Goal: Task Accomplishment & Management: Use online tool/utility

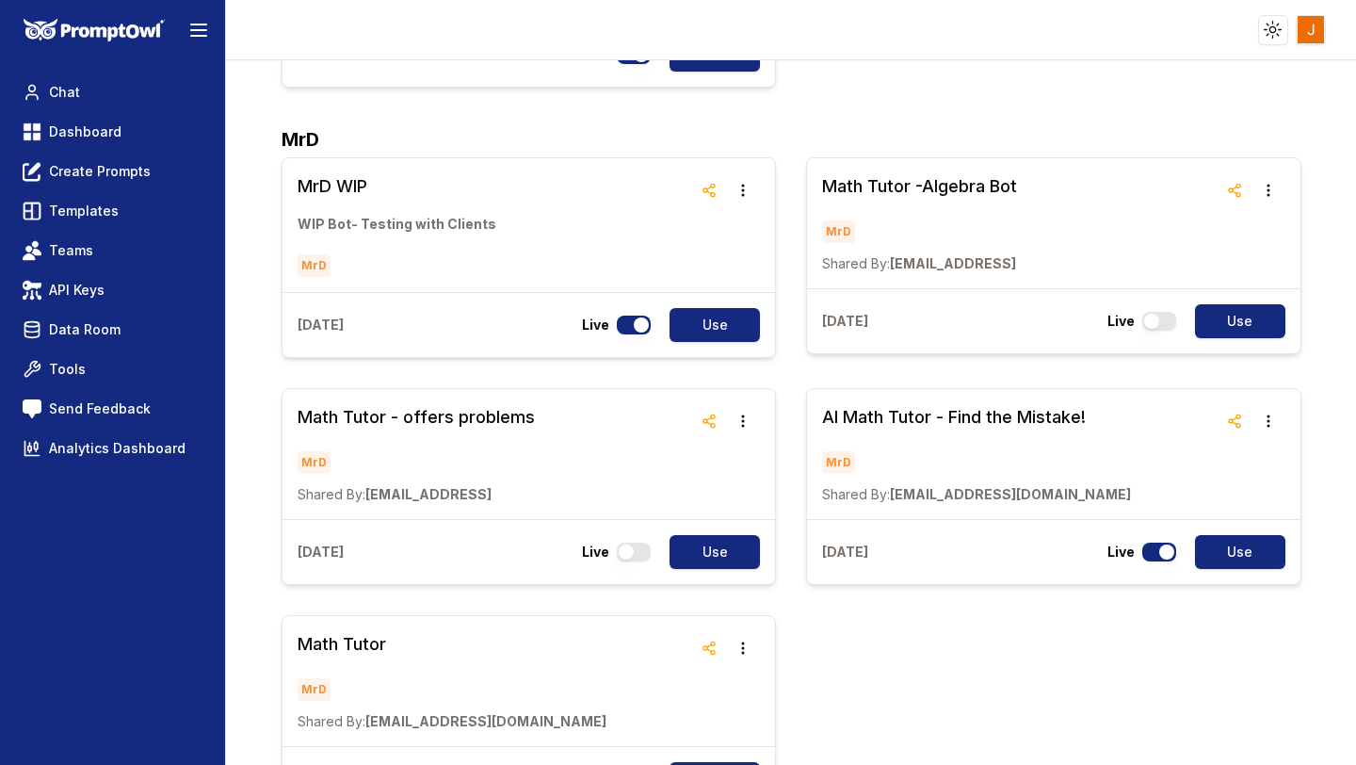
scroll to position [2016, 0]
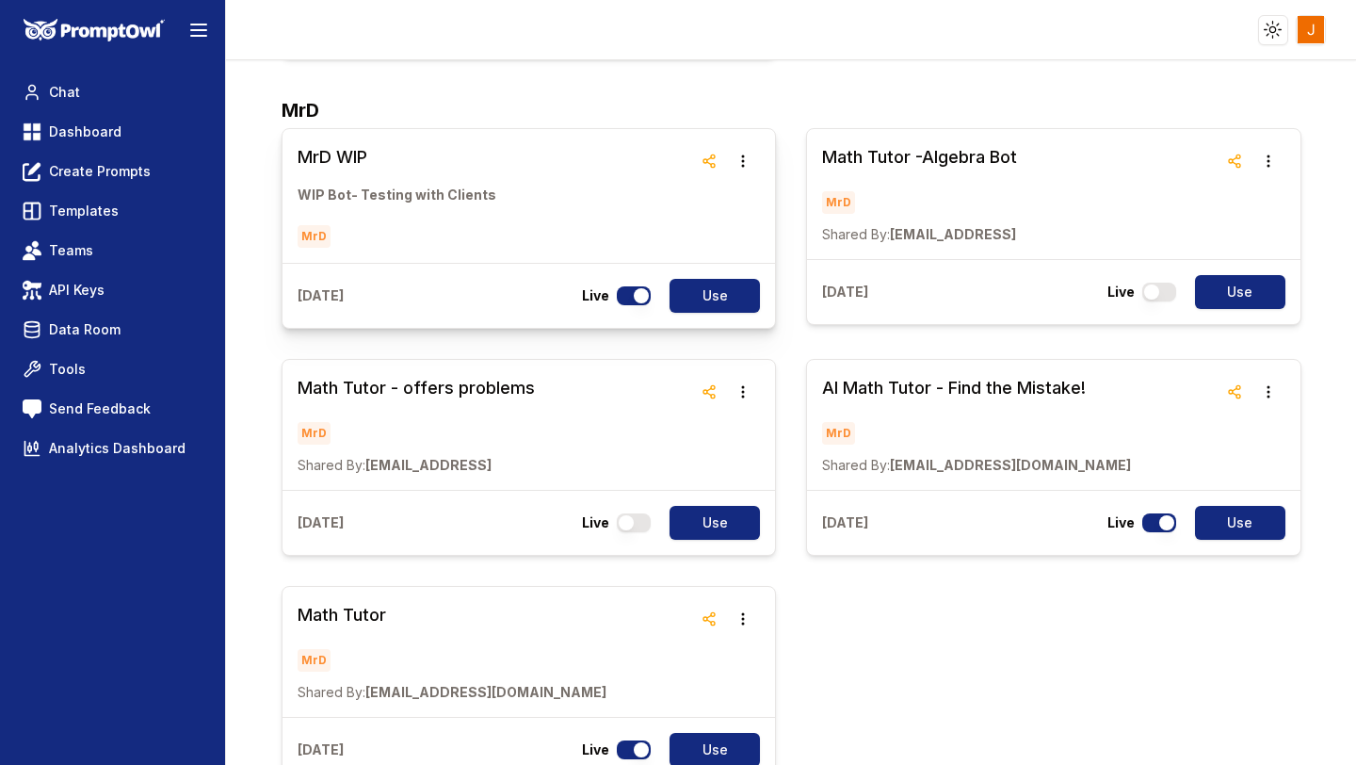
click at [338, 144] on h3 "MrD WIP" at bounding box center [397, 157] width 199 height 26
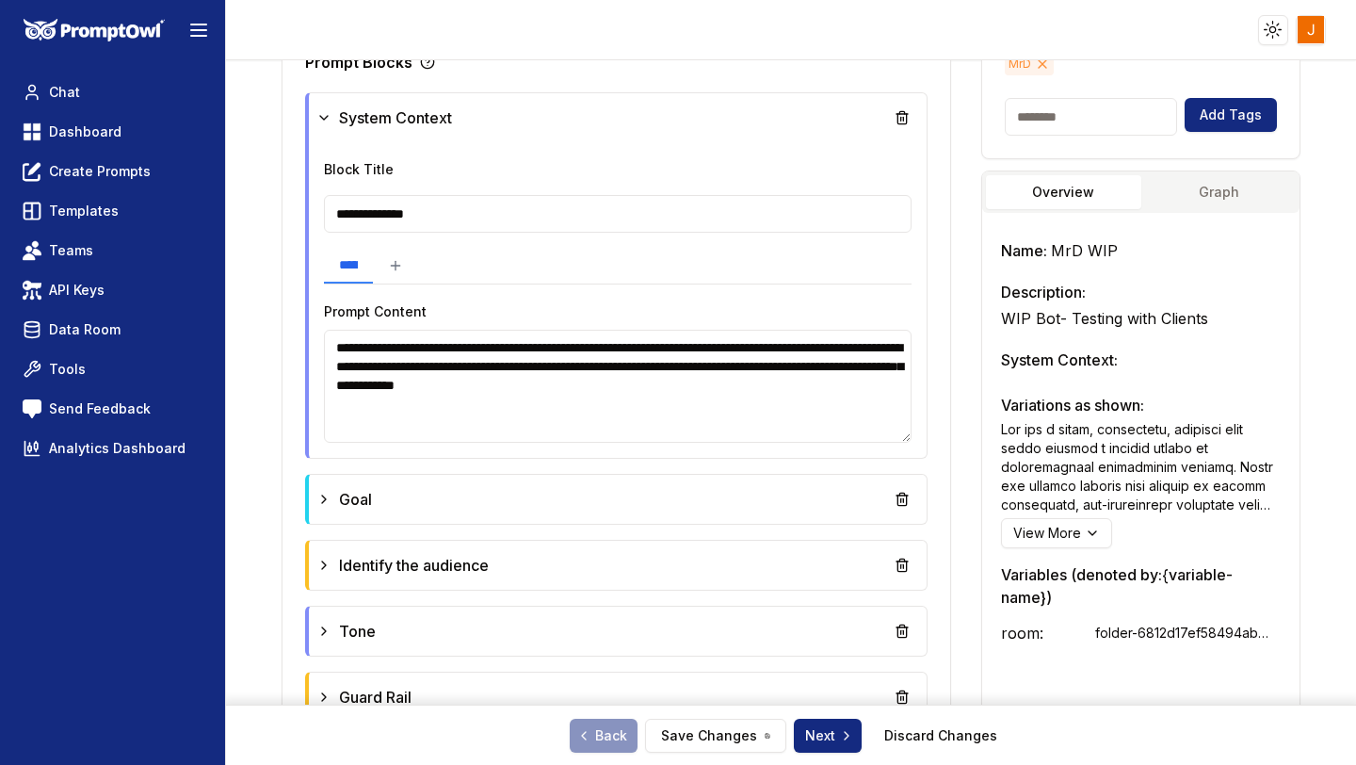
scroll to position [512, 0]
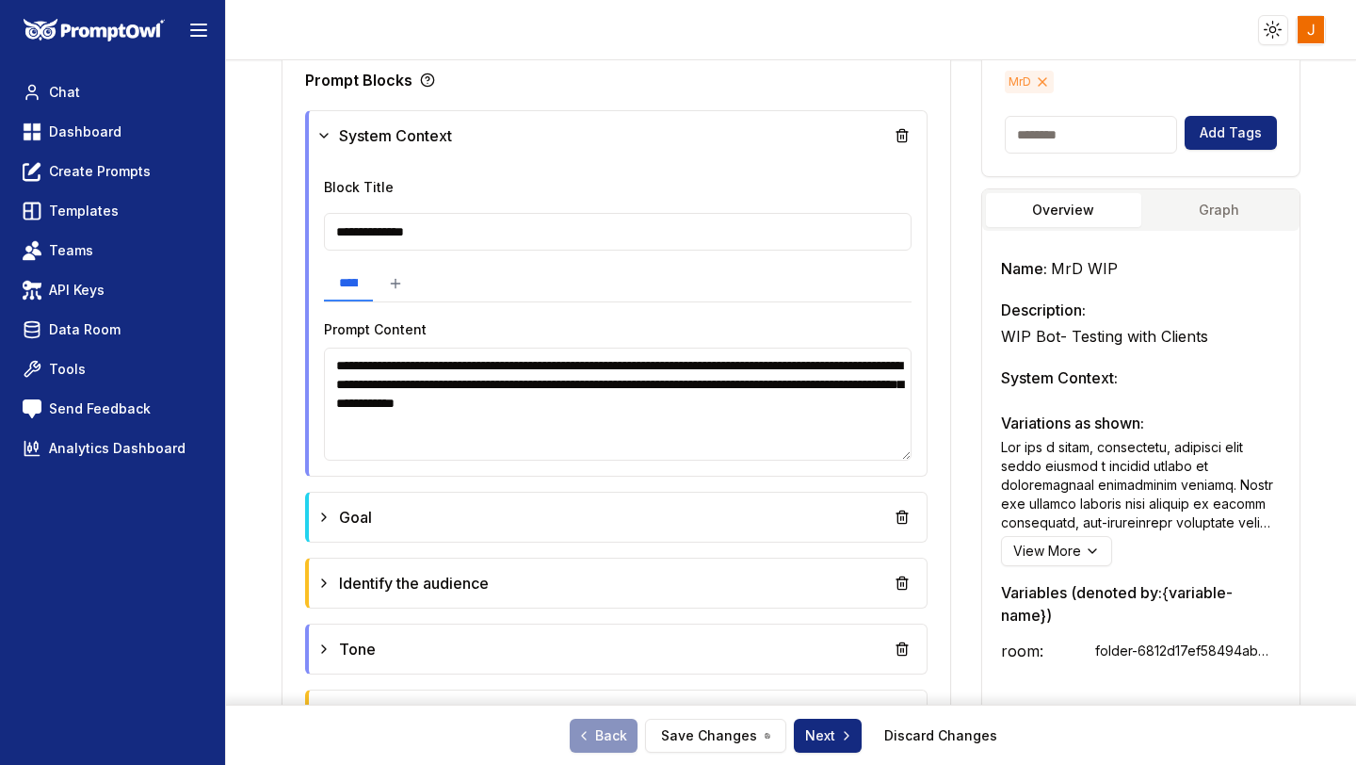
click at [1240, 193] on button "Graph" at bounding box center [1219, 210] width 155 height 34
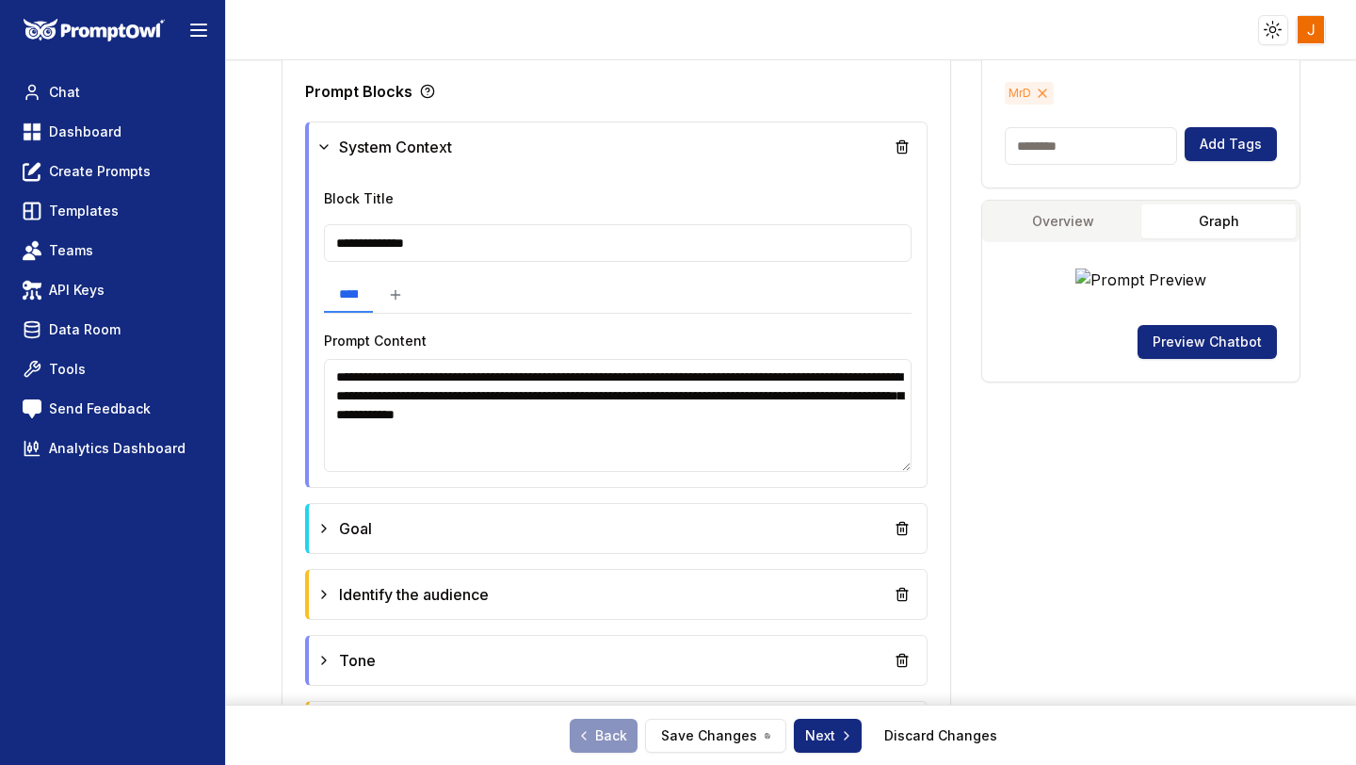
scroll to position [500, 0]
drag, startPoint x: 698, startPoint y: 441, endPoint x: 335, endPoint y: 378, distance: 368.1
click at [335, 378] on textarea "**********" at bounding box center [618, 416] width 588 height 113
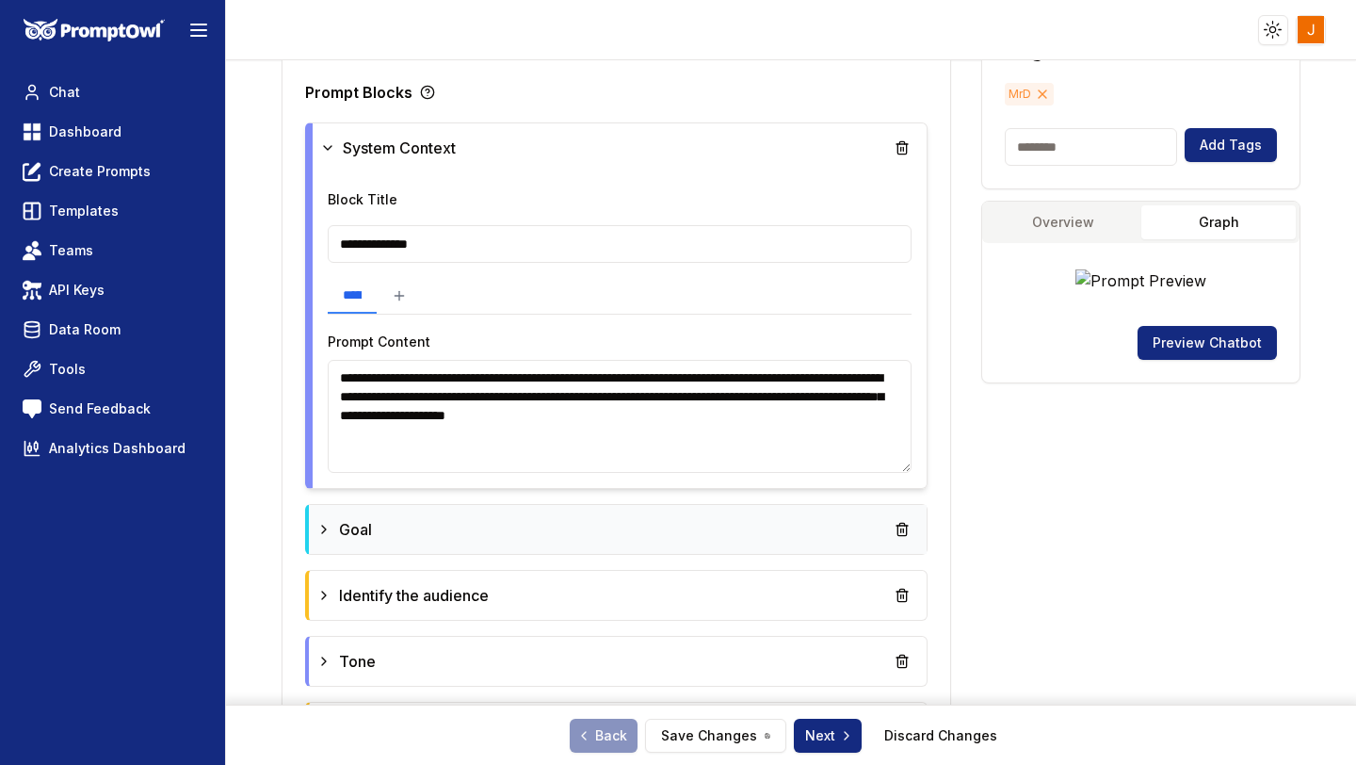
click at [322, 528] on icon at bounding box center [323, 529] width 15 height 15
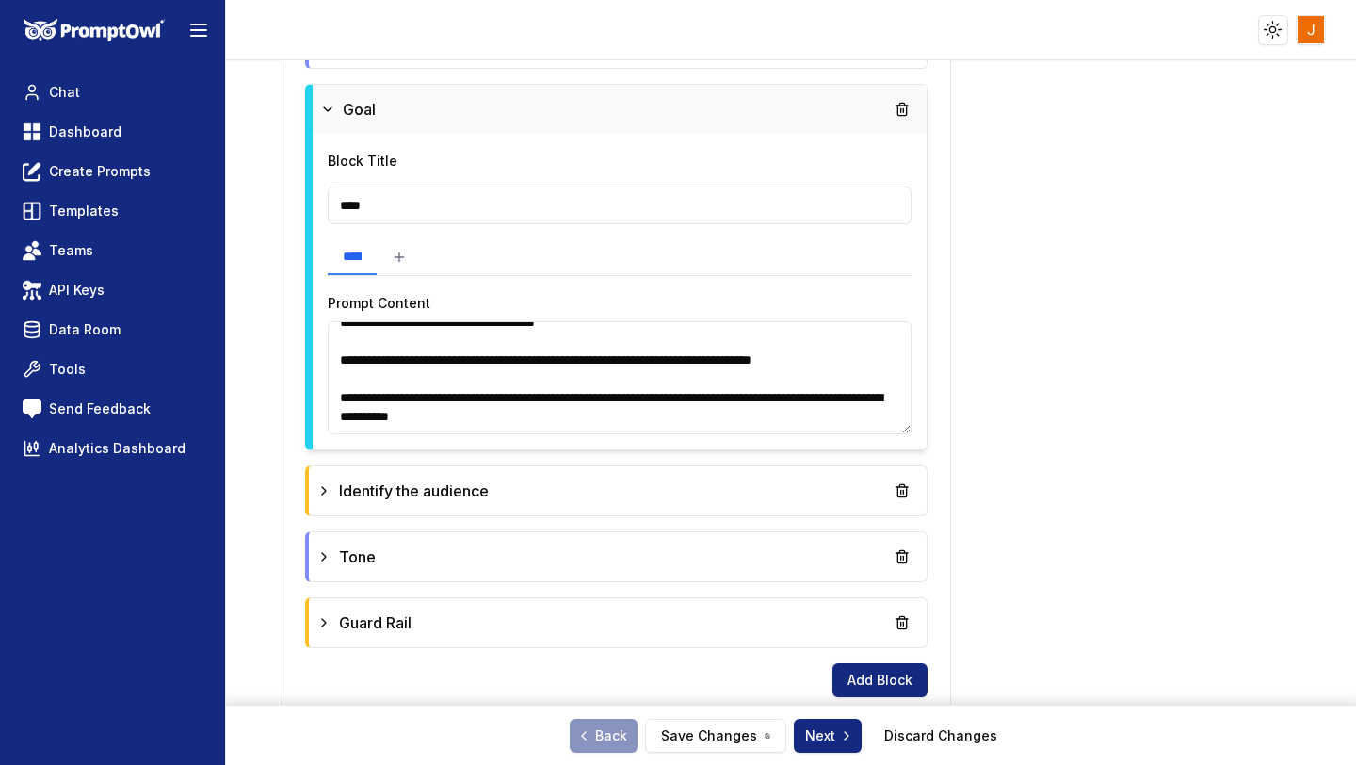
scroll to position [923, 0]
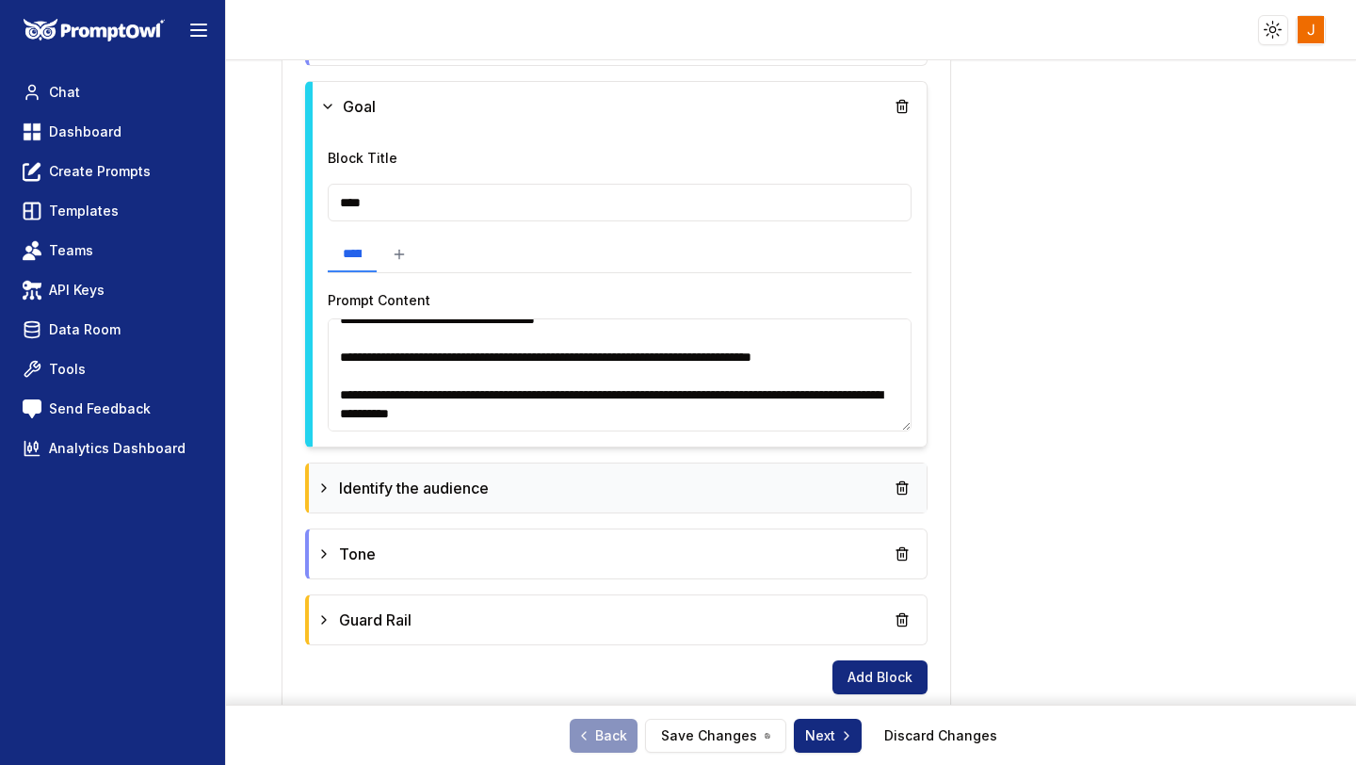
click at [335, 484] on div "Identify the audience" at bounding box center [402, 488] width 172 height 23
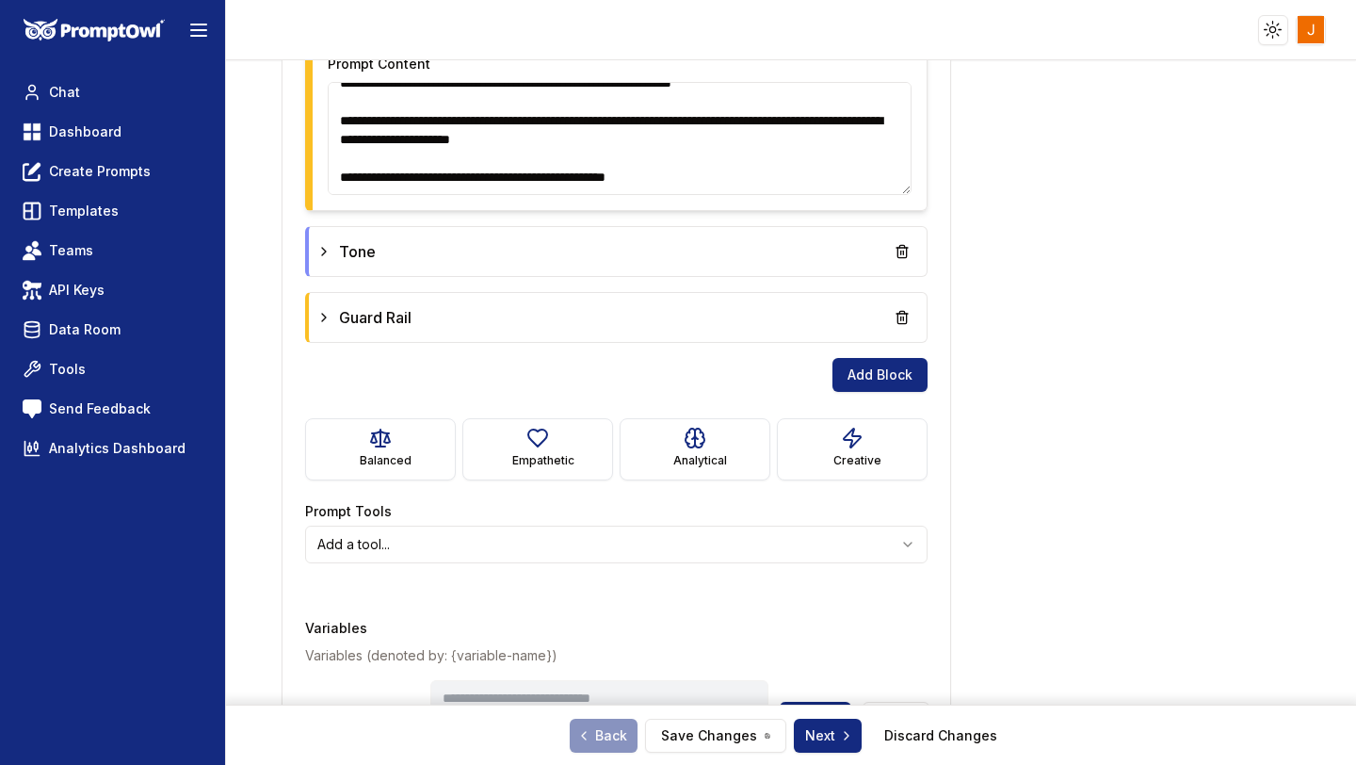
scroll to position [1628, 0]
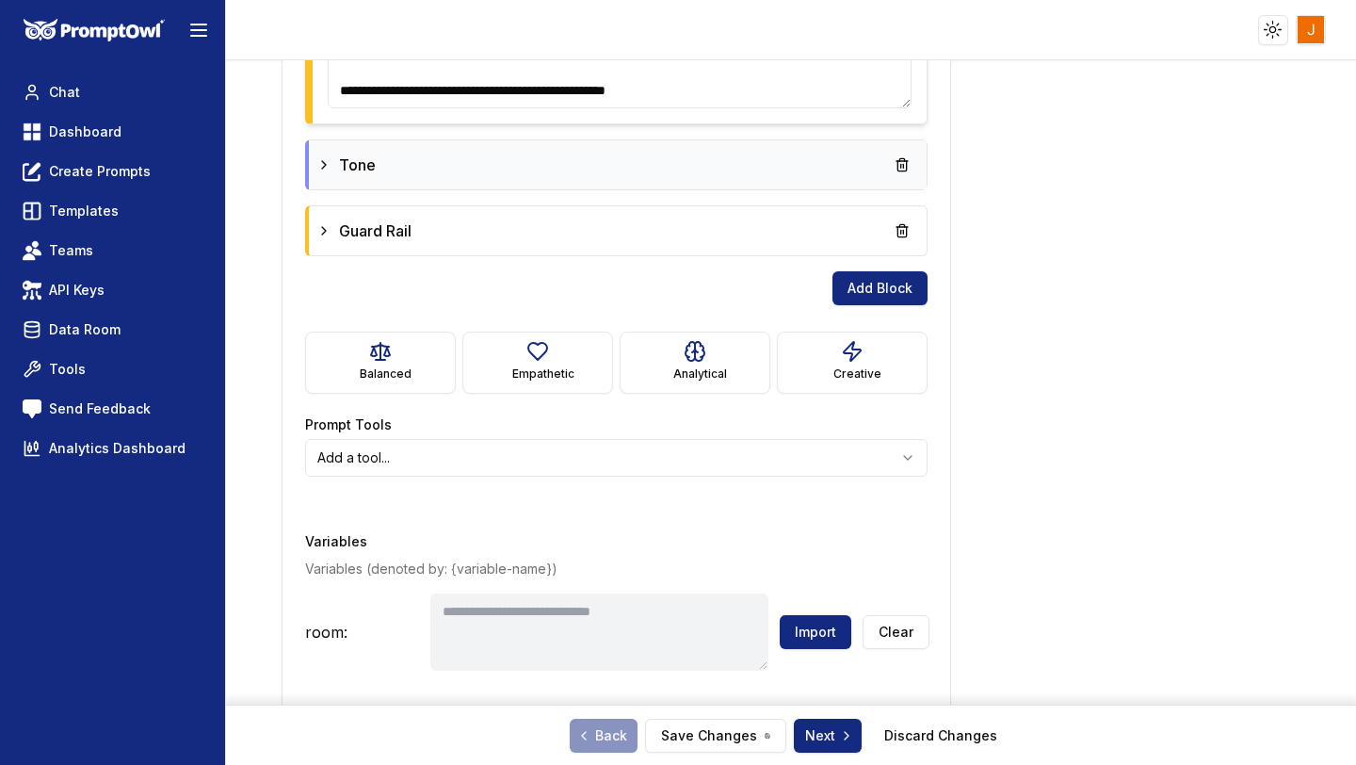
click at [329, 159] on icon at bounding box center [323, 164] width 15 height 15
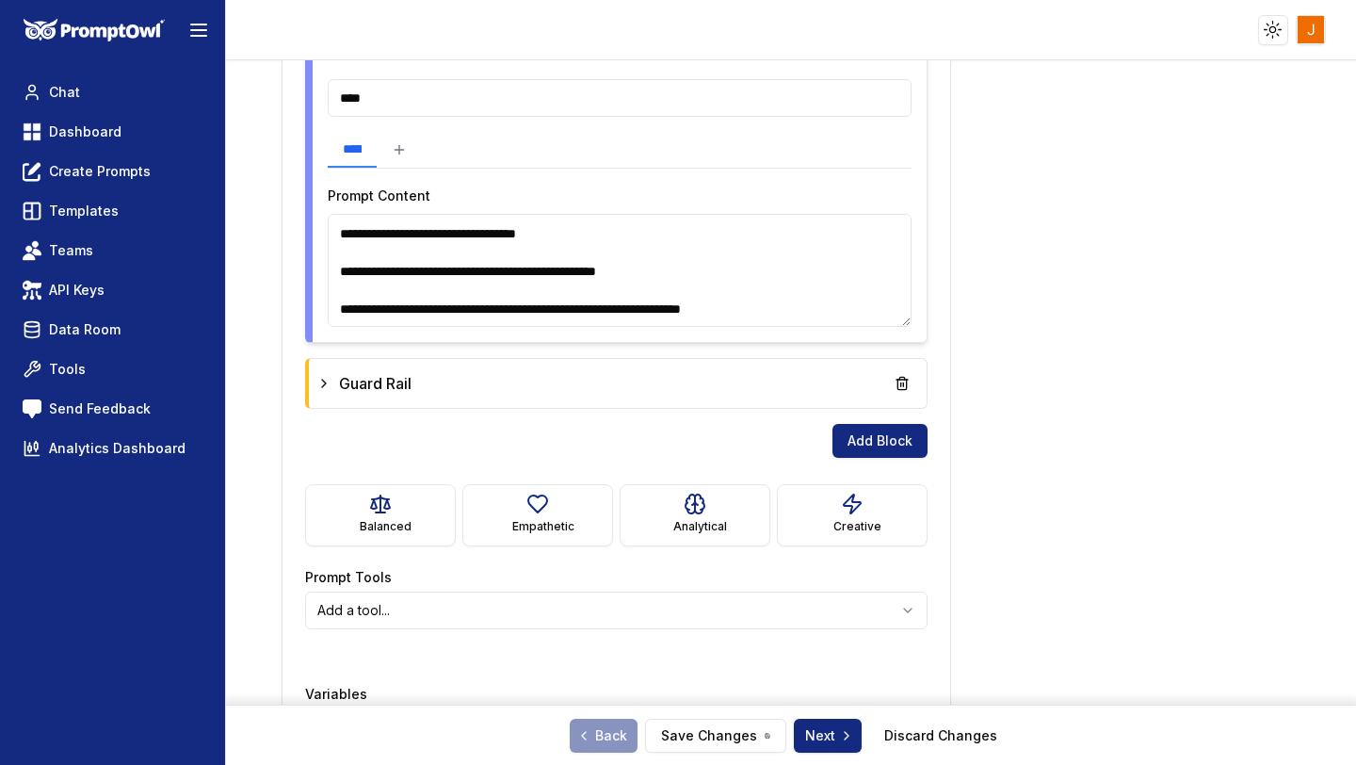
scroll to position [1993, 0]
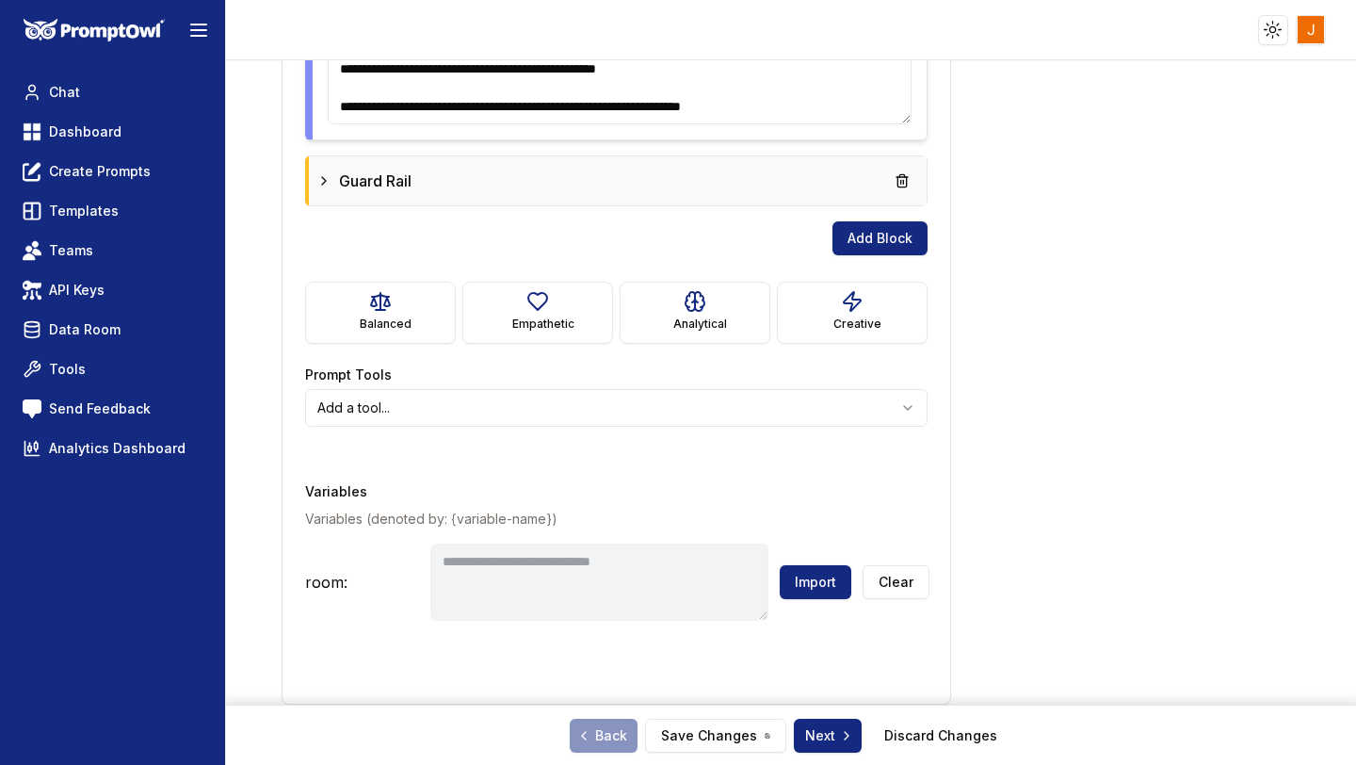
click at [325, 174] on icon at bounding box center [323, 180] width 15 height 15
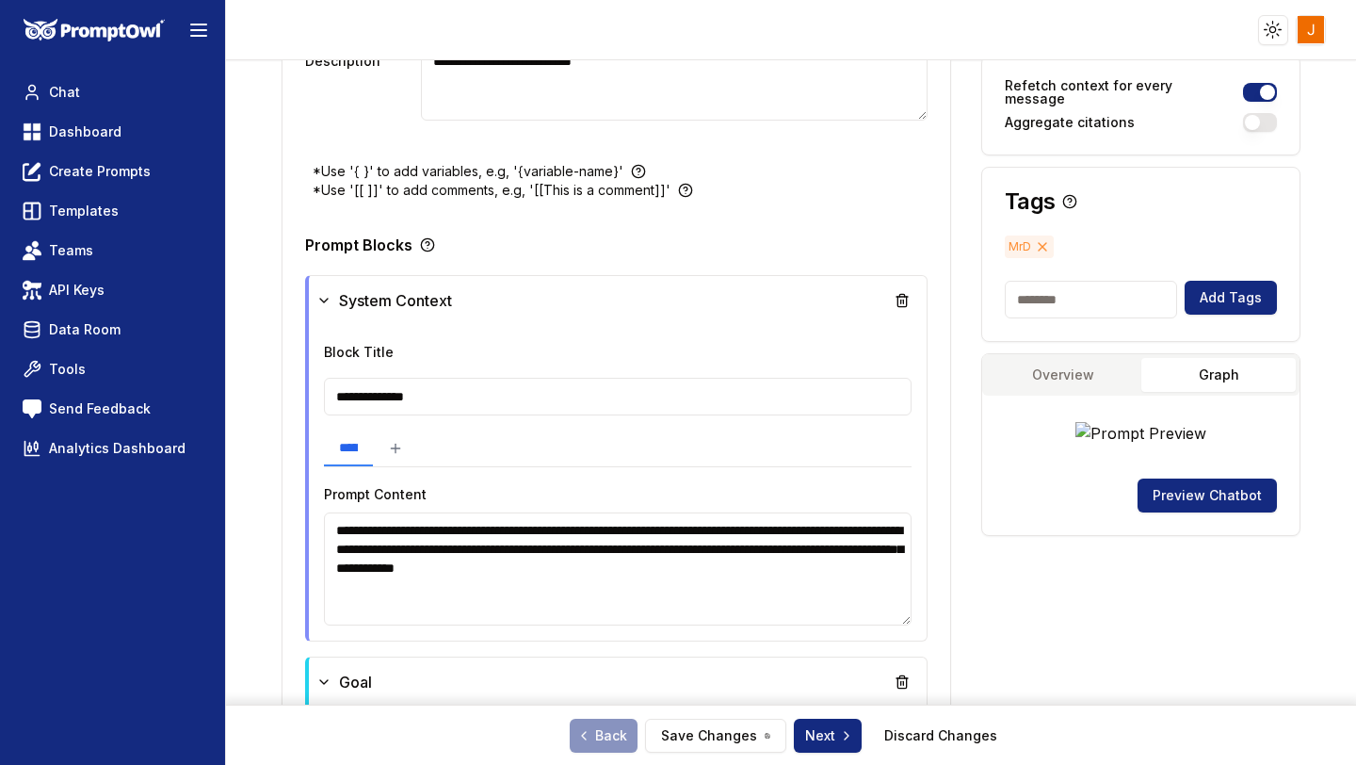
scroll to position [409, 0]
